Goal: Transaction & Acquisition: Book appointment/travel/reservation

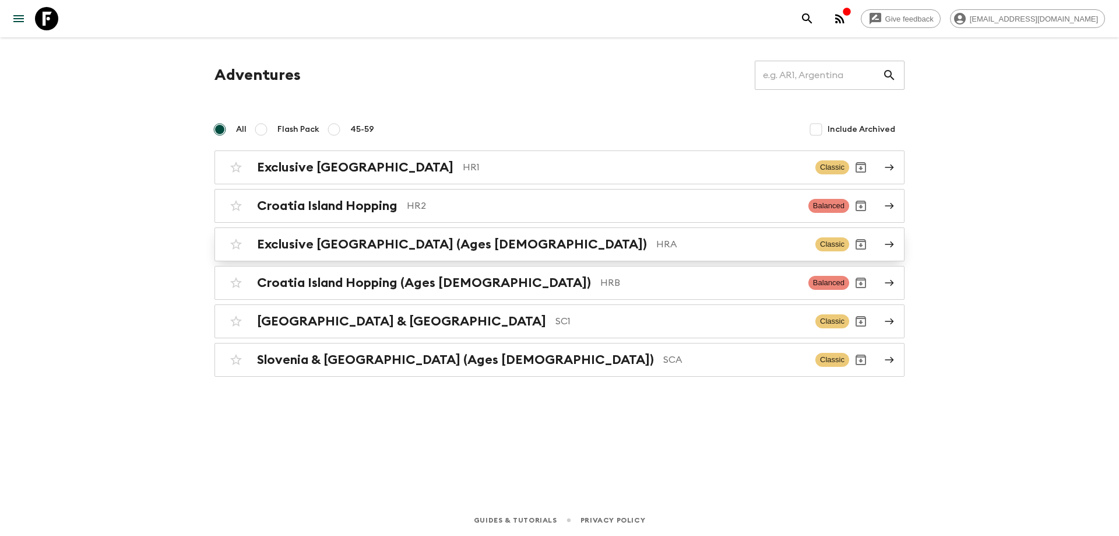
click at [343, 254] on div "Exclusive [GEOGRAPHIC_DATA] (Ages [DEMOGRAPHIC_DATA]) HRA Classic" at bounding box center [536, 244] width 625 height 23
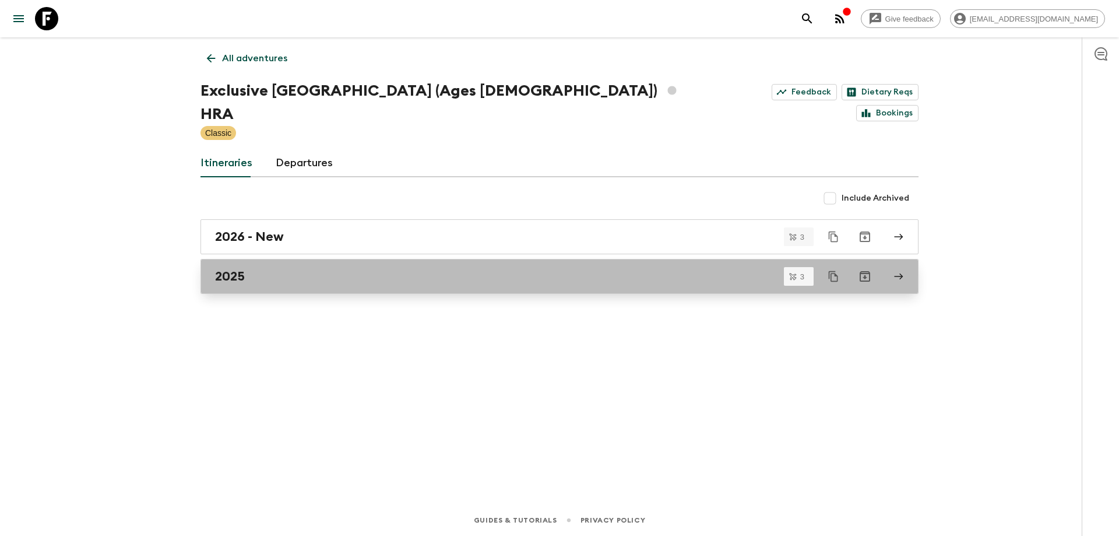
click at [307, 269] on div "2025" at bounding box center [548, 276] width 667 height 15
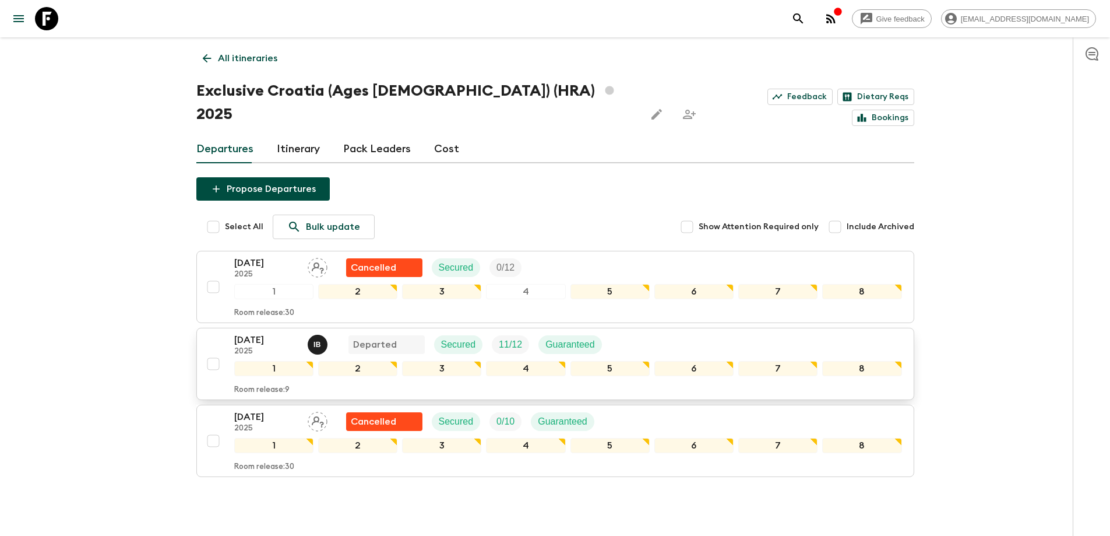
click at [272, 333] on p "[DATE]" at bounding box center [266, 340] width 64 height 14
click at [445, 136] on link "Cost" at bounding box center [446, 149] width 25 height 28
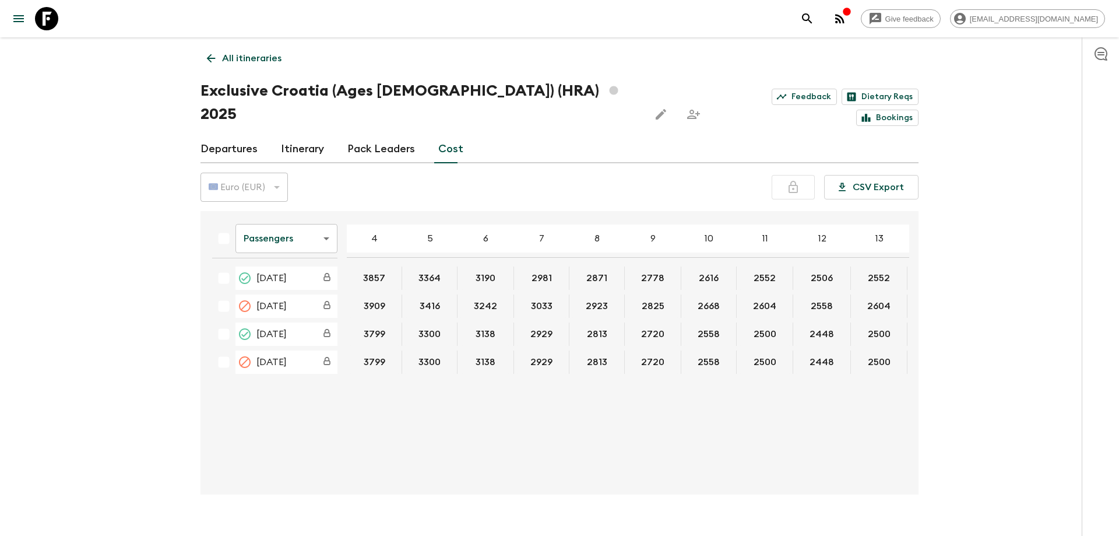
click at [313, 224] on body "Give feedback [EMAIL_ADDRESS][DOMAIN_NAME] All itineraries Exclusive [GEOGRAPHI…" at bounding box center [559, 279] width 1119 height 558
click at [302, 256] on li "Extras" at bounding box center [286, 262] width 102 height 19
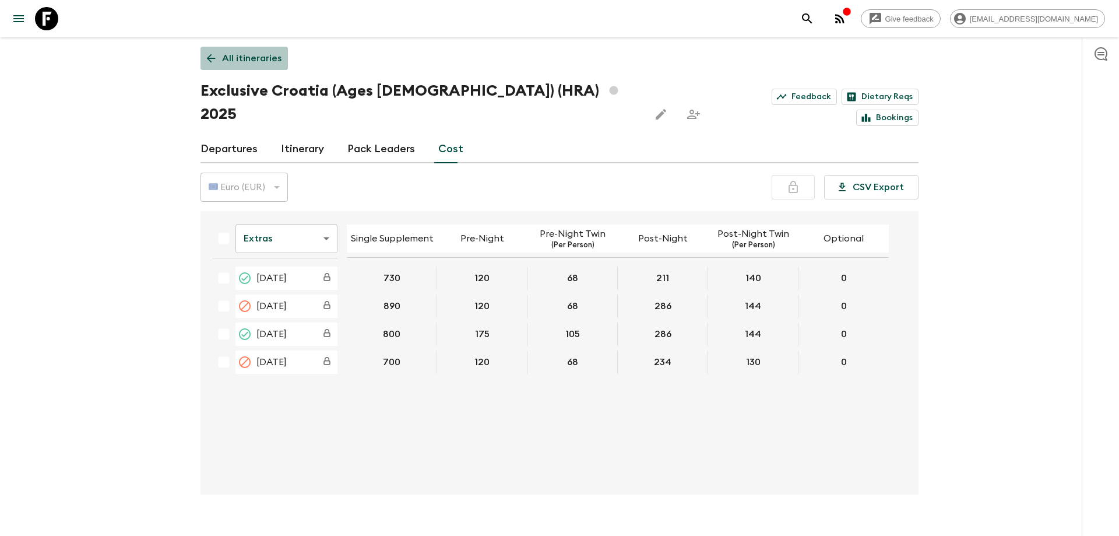
click at [259, 57] on p "All itineraries" at bounding box center [251, 58] width 59 height 14
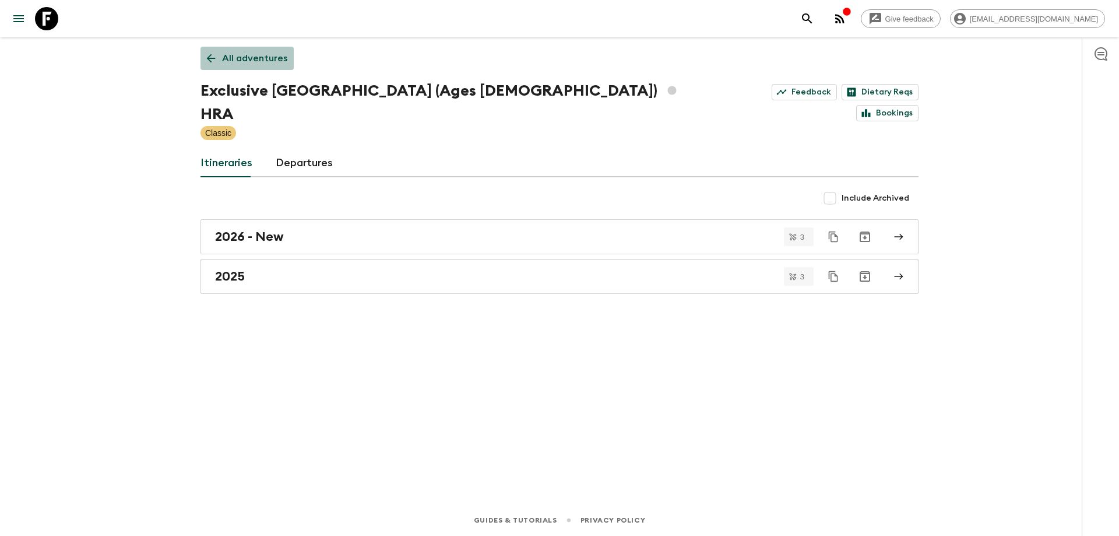
click at [282, 58] on p "All adventures" at bounding box center [254, 58] width 65 height 14
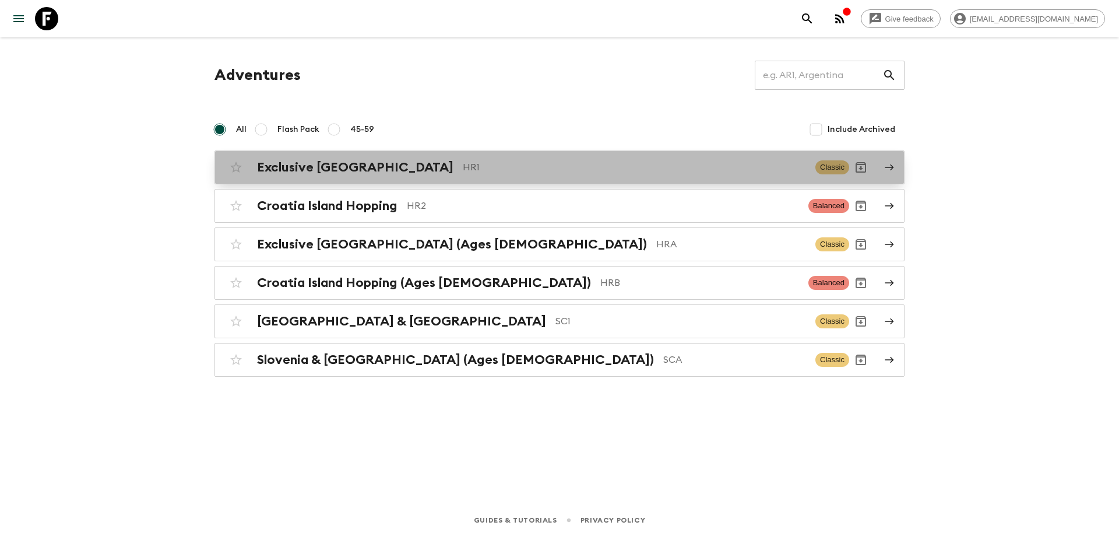
click at [358, 180] on link "Exclusive Croatia HR1 Classic" at bounding box center [559, 167] width 690 height 34
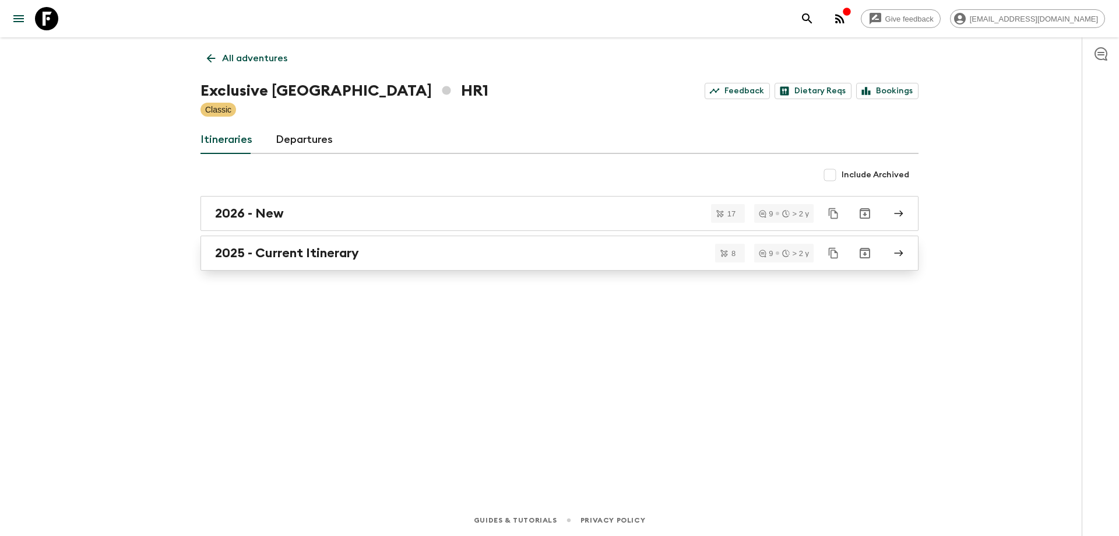
click at [368, 254] on div "2025 - Current Itinerary" at bounding box center [548, 252] width 667 height 15
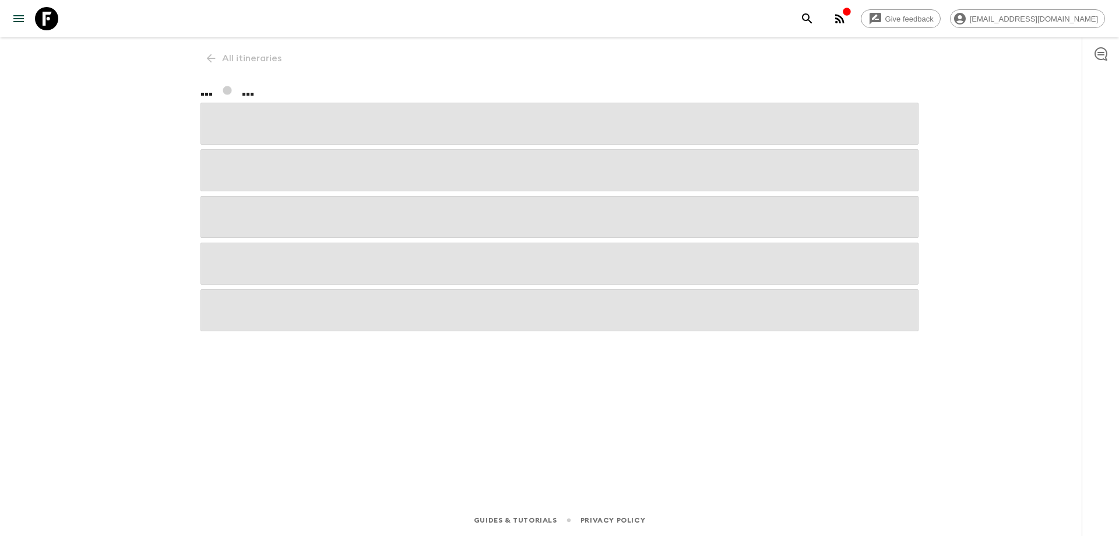
click at [368, 254] on span at bounding box center [559, 263] width 718 height 42
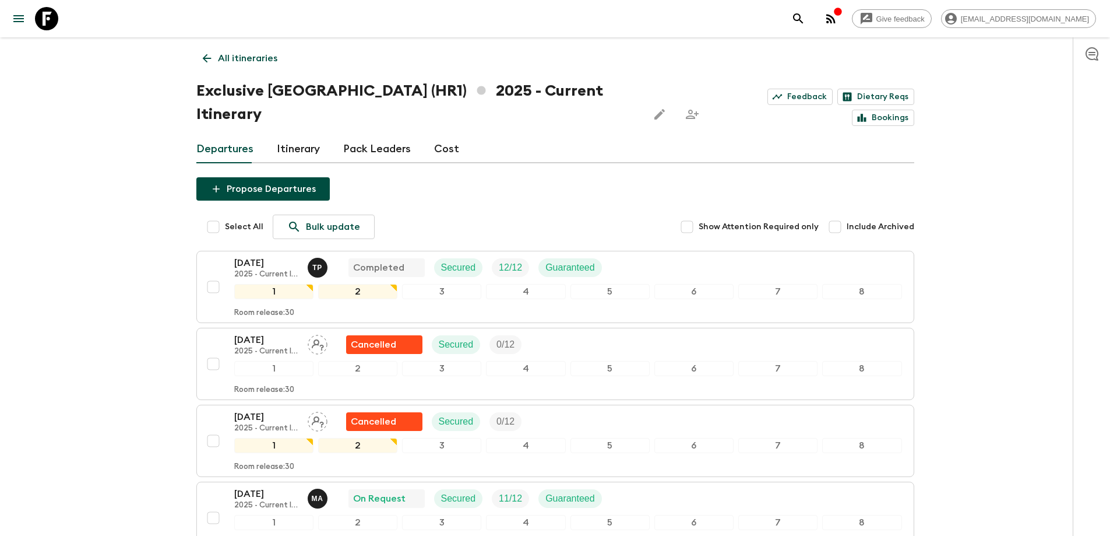
click at [448, 135] on link "Cost" at bounding box center [446, 149] width 25 height 28
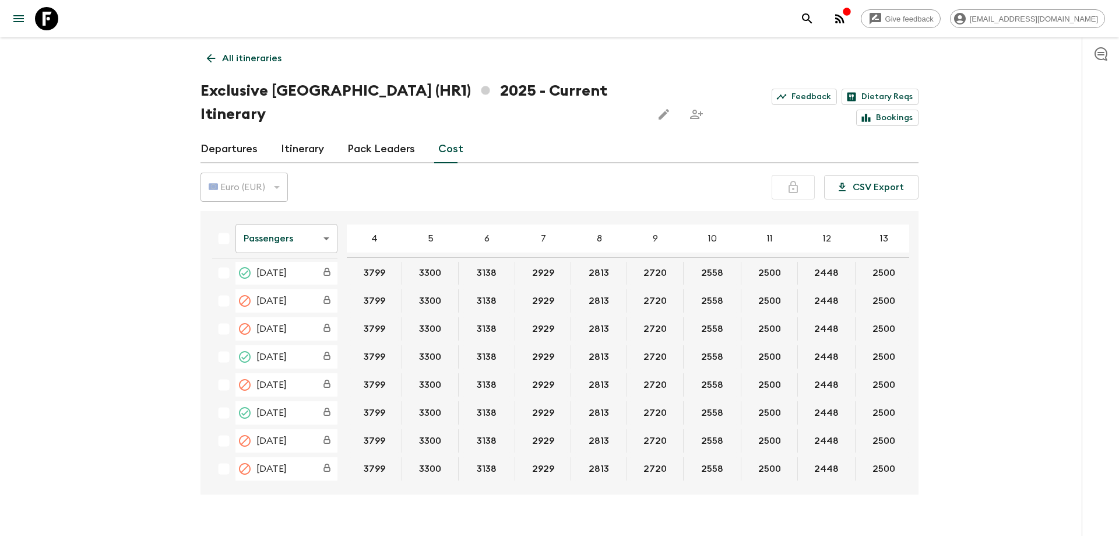
scroll to position [597, 0]
click at [331, 214] on body "Give feedback [PERSON_NAME][EMAIL_ADDRESS][DOMAIN_NAME] All itineraries Exclusi…" at bounding box center [559, 279] width 1119 height 558
click at [301, 262] on li "Extras" at bounding box center [286, 262] width 102 height 19
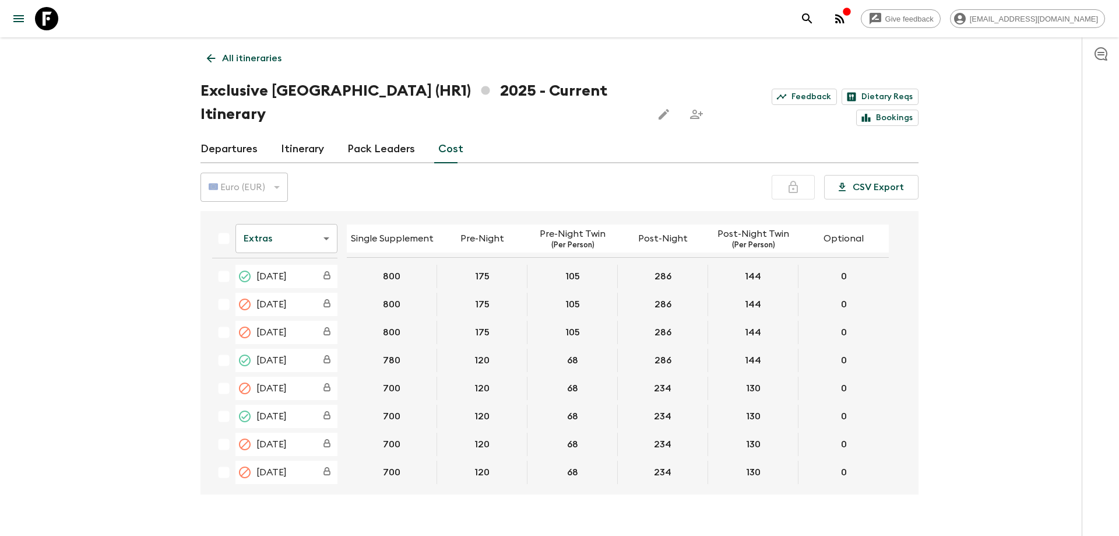
scroll to position [593, 0]
click at [272, 65] on link "All itineraries" at bounding box center [243, 58] width 87 height 23
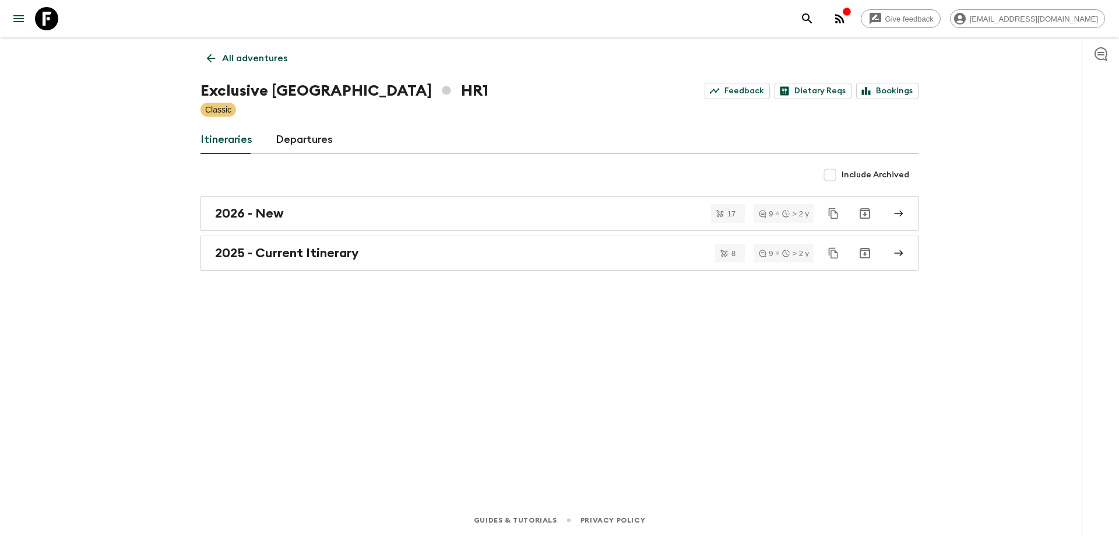
click at [271, 56] on p "All adventures" at bounding box center [254, 58] width 65 height 14
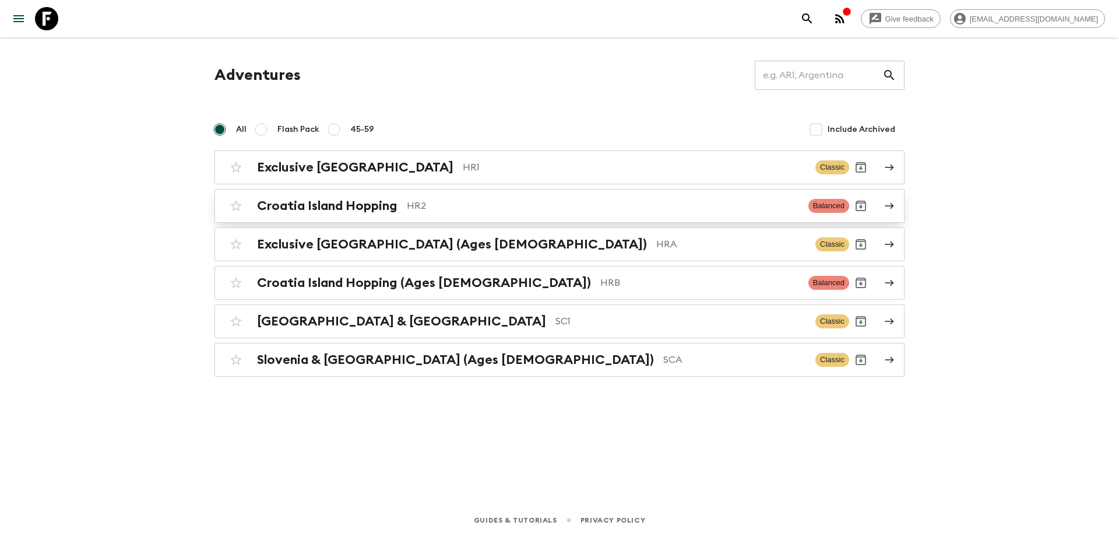
click at [363, 205] on h2 "Croatia Island Hopping" at bounding box center [327, 205] width 140 height 15
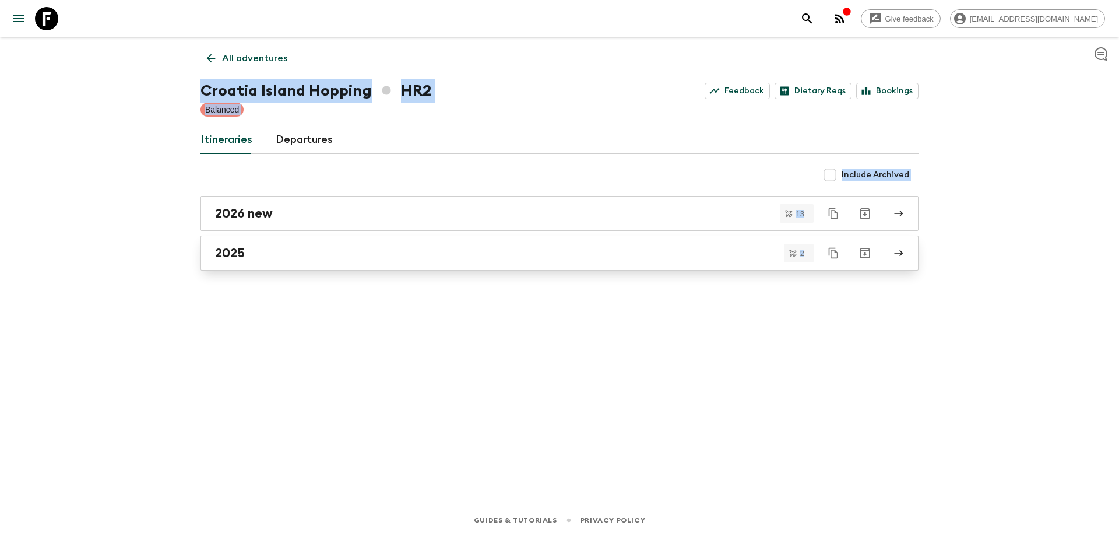
click at [280, 250] on div "2025" at bounding box center [548, 252] width 667 height 15
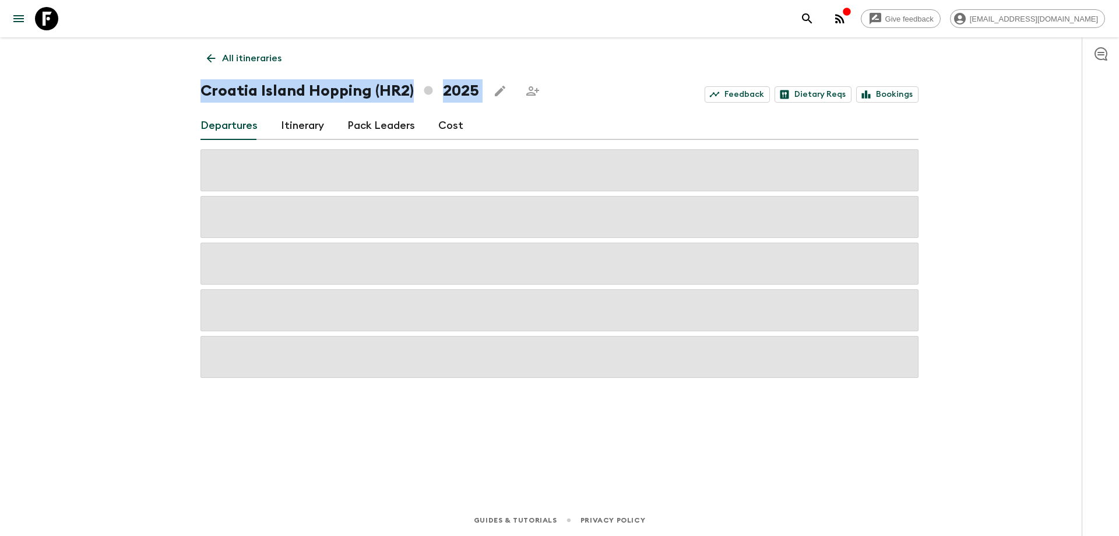
click at [386, 471] on div "Give feedback [PERSON_NAME][EMAIL_ADDRESS][DOMAIN_NAME] All itineraries [GEOGRA…" at bounding box center [559, 268] width 1119 height 536
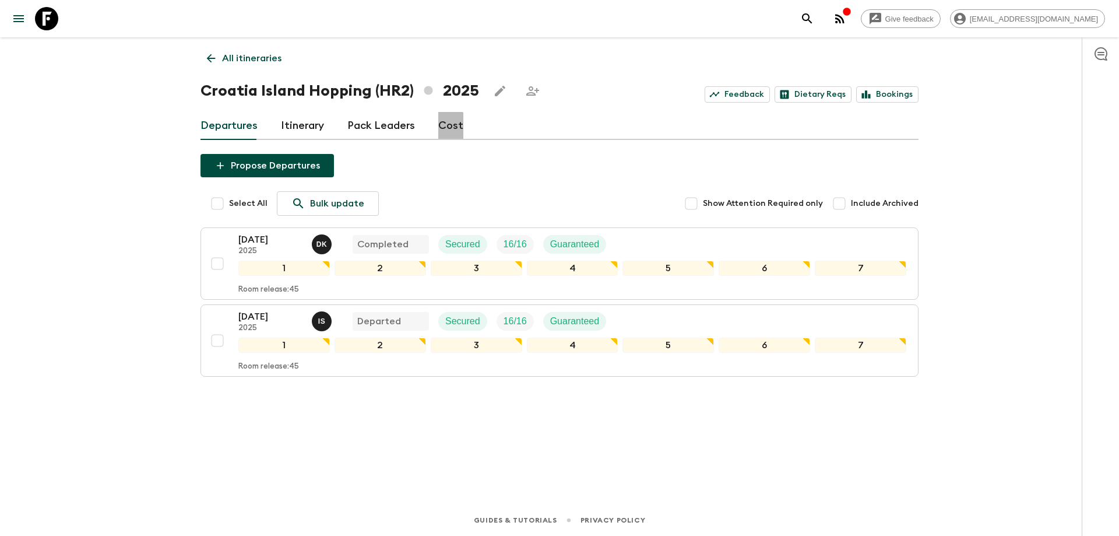
click at [444, 127] on link "Cost" at bounding box center [450, 126] width 25 height 28
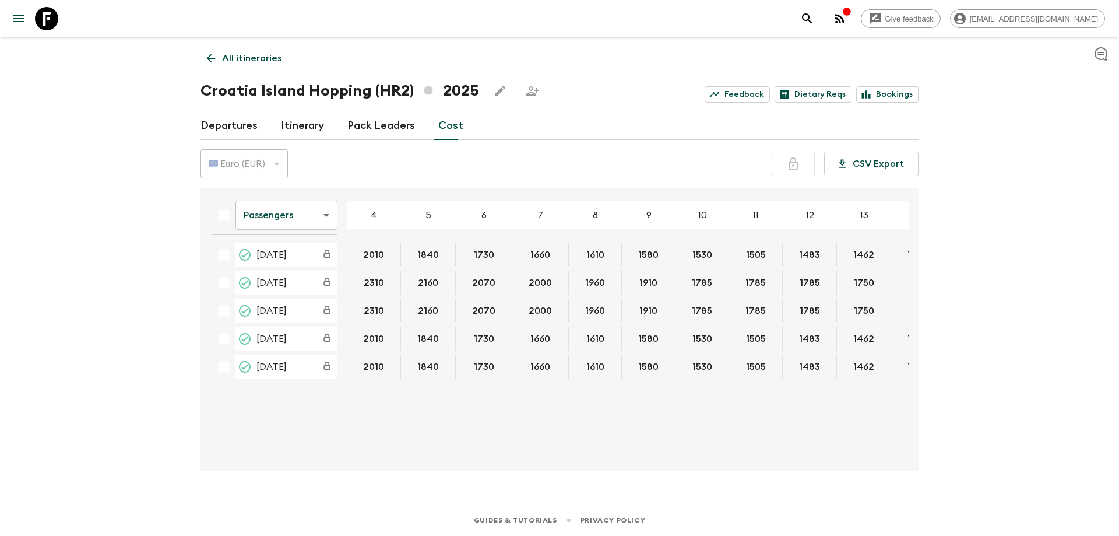
click at [299, 212] on body "Give feedback [EMAIL_ADDRESS][DOMAIN_NAME] All itineraries [GEOGRAPHIC_DATA] Ho…" at bounding box center [559, 268] width 1119 height 536
click at [279, 275] on li "Mandatory" at bounding box center [286, 281] width 102 height 19
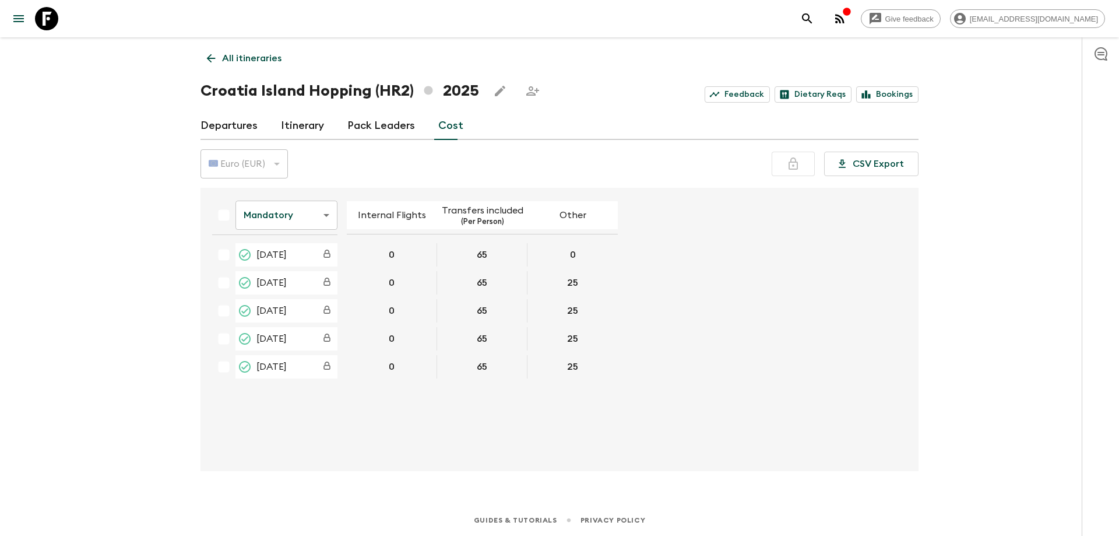
click at [337, 209] on th "Mandatory mandatoryCost ​" at bounding box center [275, 217] width 144 height 41
click at [319, 210] on body "Give feedback [EMAIL_ADDRESS][DOMAIN_NAME] All itineraries [GEOGRAPHIC_DATA] Is…" at bounding box center [559, 268] width 1119 height 536
click at [291, 263] on li "Extras" at bounding box center [286, 262] width 102 height 19
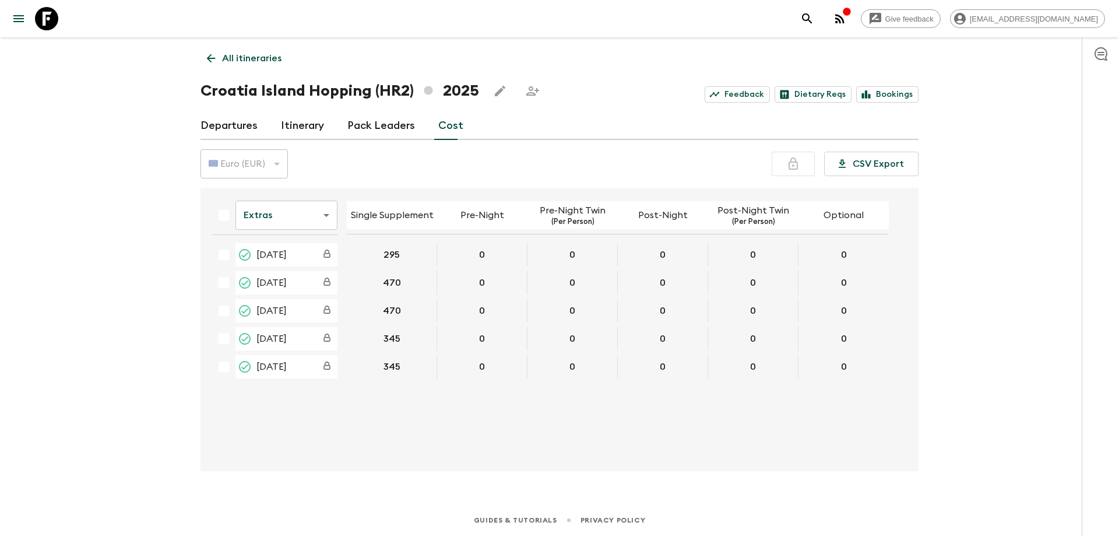
click at [426, 435] on div "Extras extrasCost ​ Single Supplement Pre-Night Pre-Night Twin (Per Person) Pos…" at bounding box center [556, 329] width 706 height 265
click at [288, 207] on body "Give feedback [PERSON_NAME][EMAIL_ADDRESS][DOMAIN_NAME] All itineraries [GEOGRA…" at bounding box center [559, 268] width 1119 height 536
click at [291, 244] on li "Passengers" at bounding box center [286, 243] width 102 height 19
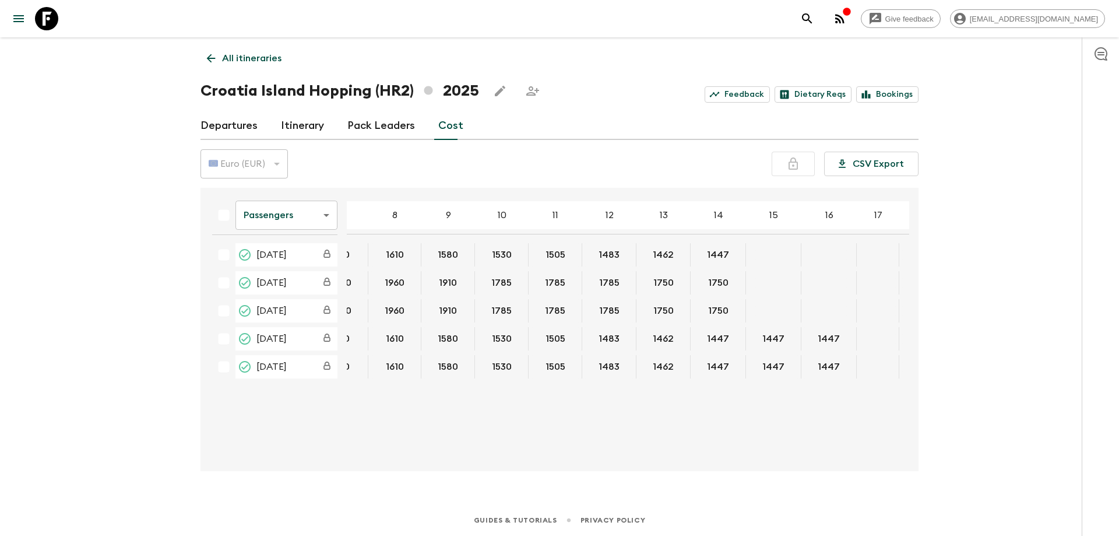
scroll to position [0, 220]
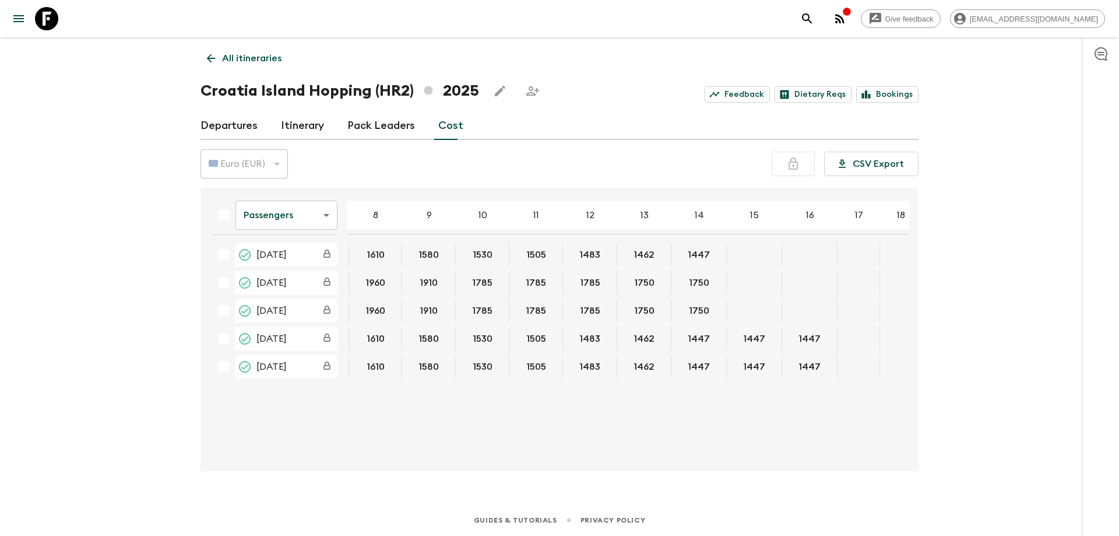
click at [309, 218] on body "Give feedback [EMAIL_ADDRESS][DOMAIN_NAME] All itineraries [GEOGRAPHIC_DATA] Ho…" at bounding box center [559, 268] width 1119 height 536
click at [298, 263] on li "Extras" at bounding box center [286, 262] width 102 height 19
